Goal: Navigation & Orientation: Find specific page/section

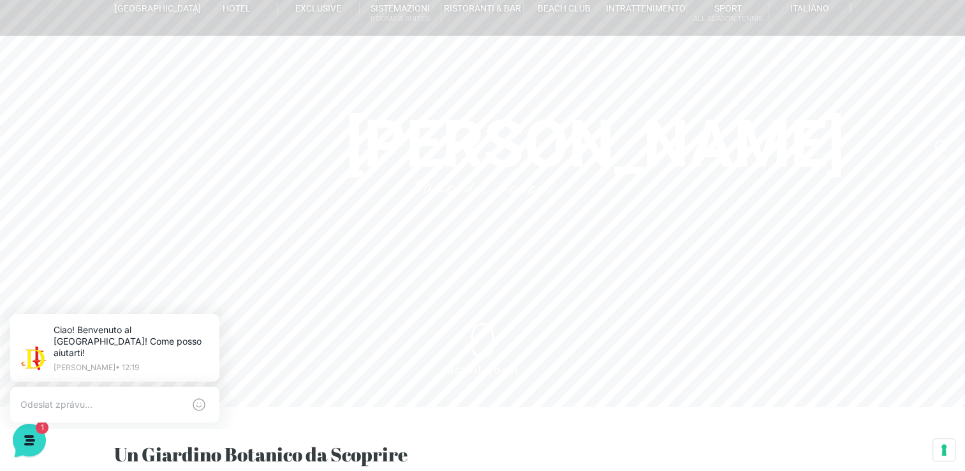
scroll to position [62, 0]
click at [485, 348] on header "[GEOGRAPHIC_DATA] [GEOGRAPHIC_DATA] Centro Vacanze [GEOGRAPHIC_DATA] Eventi Mis…" at bounding box center [482, 193] width 965 height 510
click at [477, 267] on header "[GEOGRAPHIC_DATA] [GEOGRAPHIC_DATA] Centro Vacanze [GEOGRAPHIC_DATA] Eventi Mis…" at bounding box center [482, 193] width 965 height 510
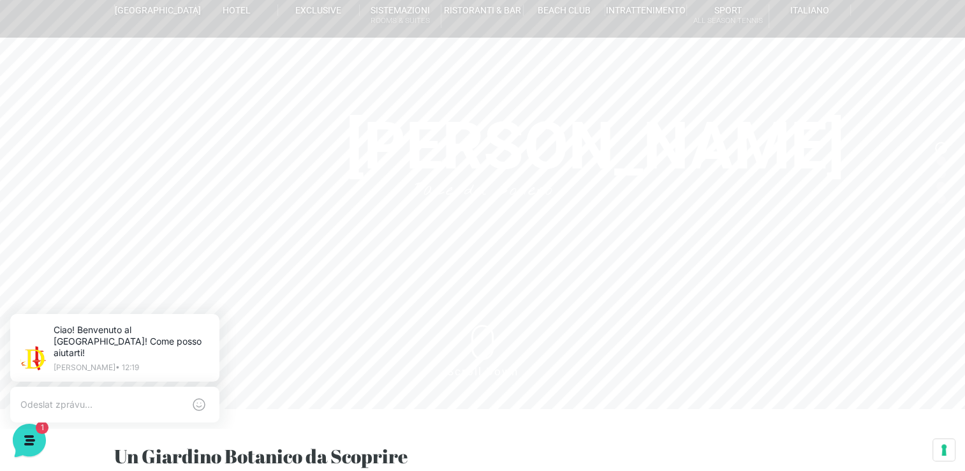
click at [477, 267] on header "[GEOGRAPHIC_DATA] [GEOGRAPHIC_DATA] Centro Vacanze [GEOGRAPHIC_DATA] Eventi Mis…" at bounding box center [482, 193] width 965 height 510
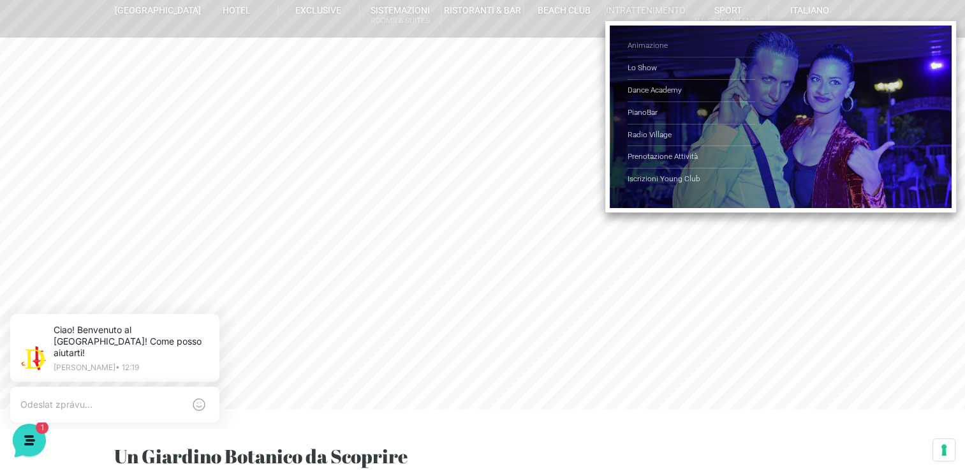
click at [648, 47] on link "Animazione" at bounding box center [691, 46] width 128 height 22
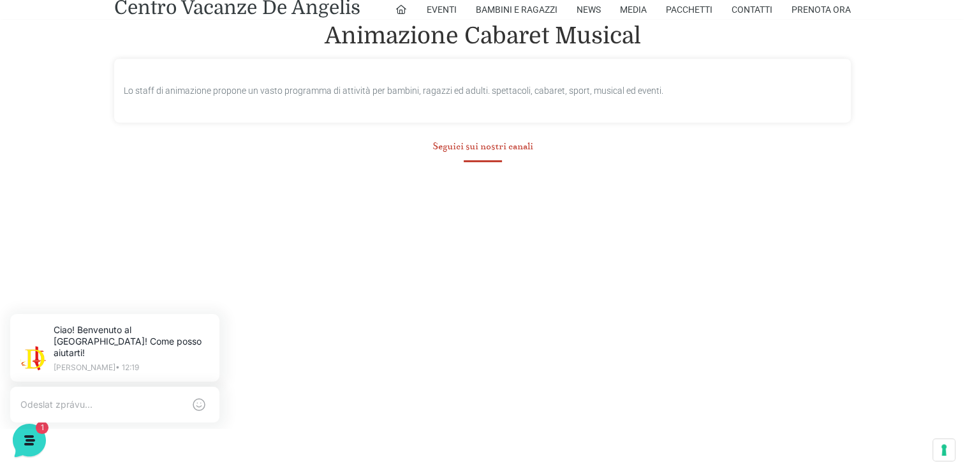
scroll to position [701, 0]
